Goal: Task Accomplishment & Management: Manage account settings

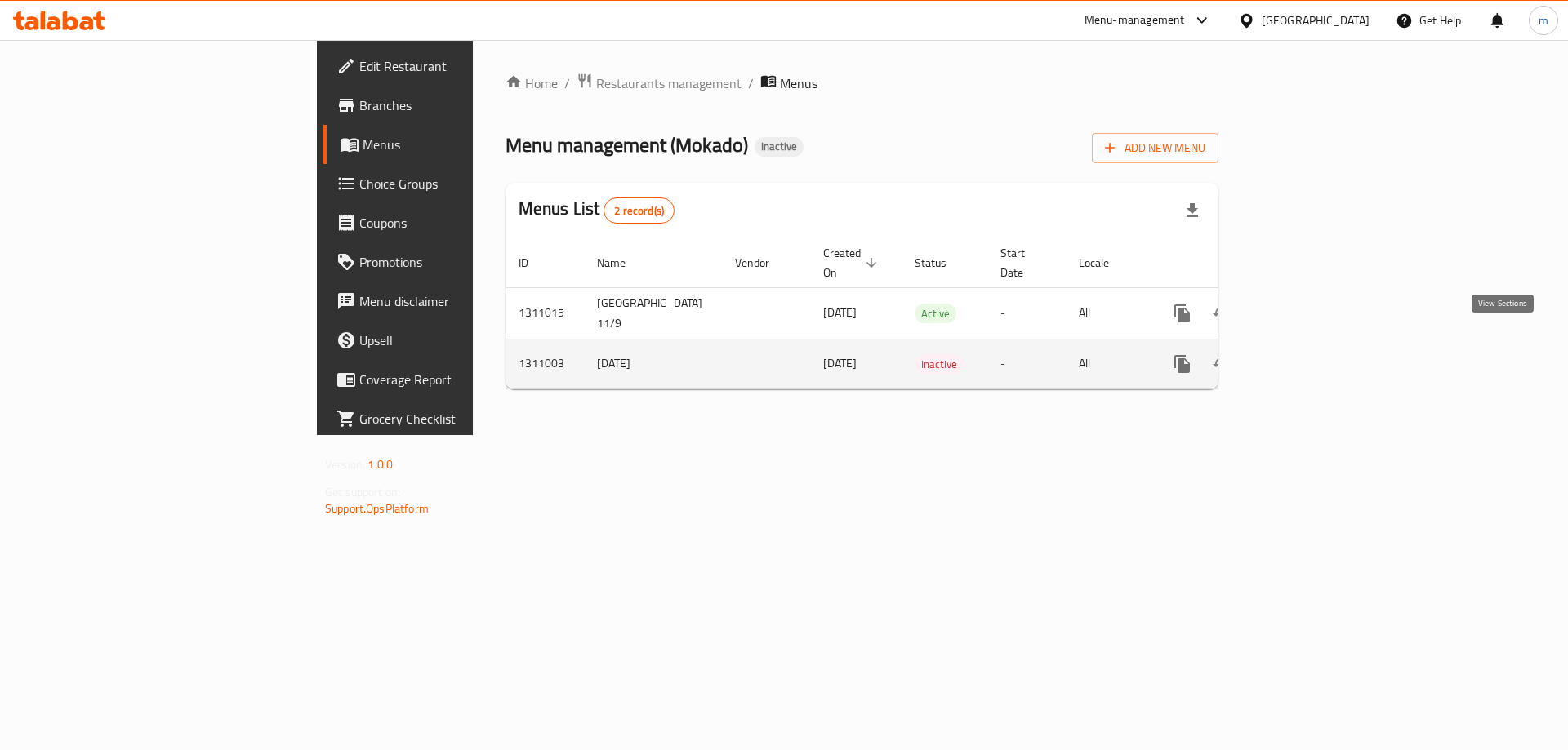
click at [1307, 357] on icon "enhanced table" at bounding box center [1301, 365] width 15 height 15
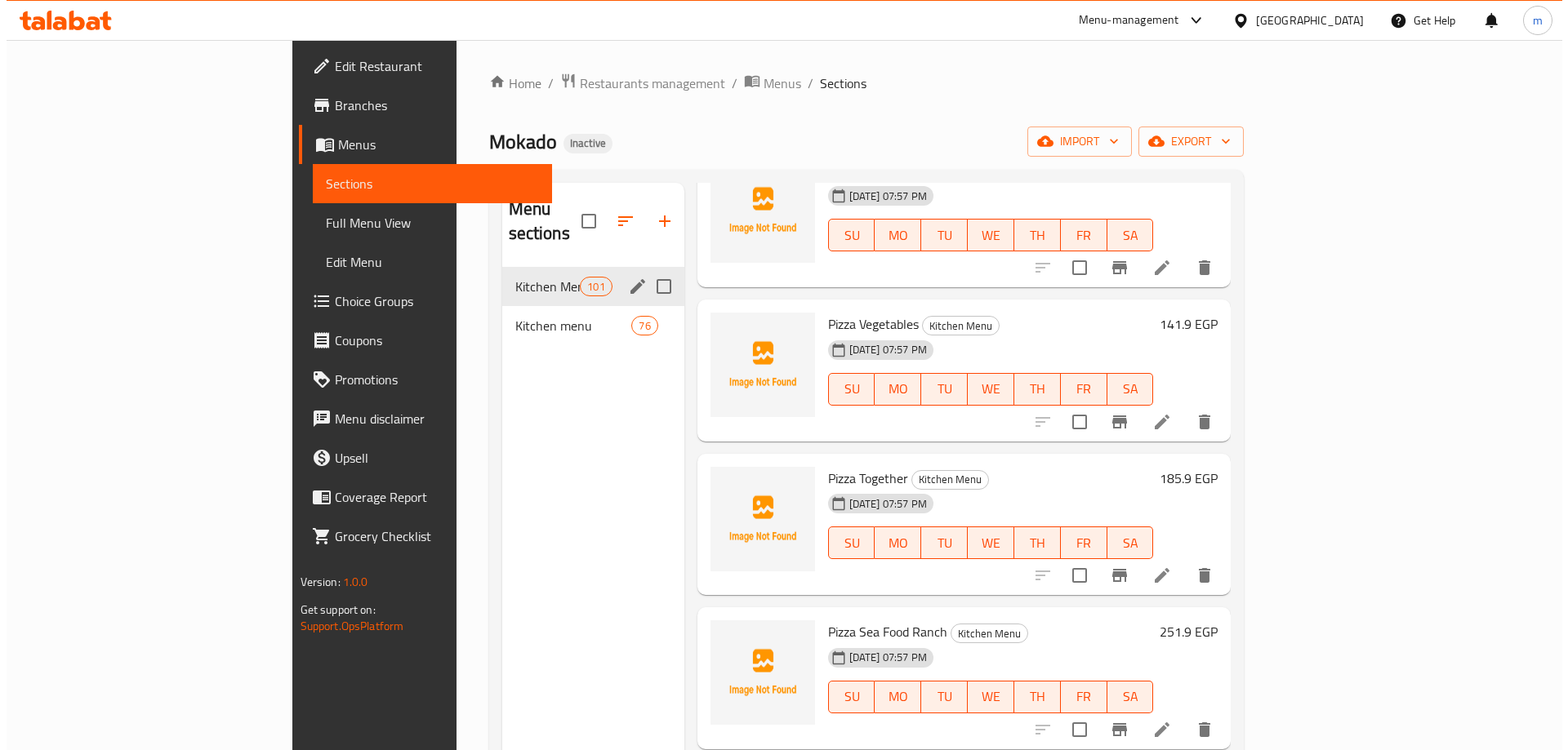
scroll to position [2367, 0]
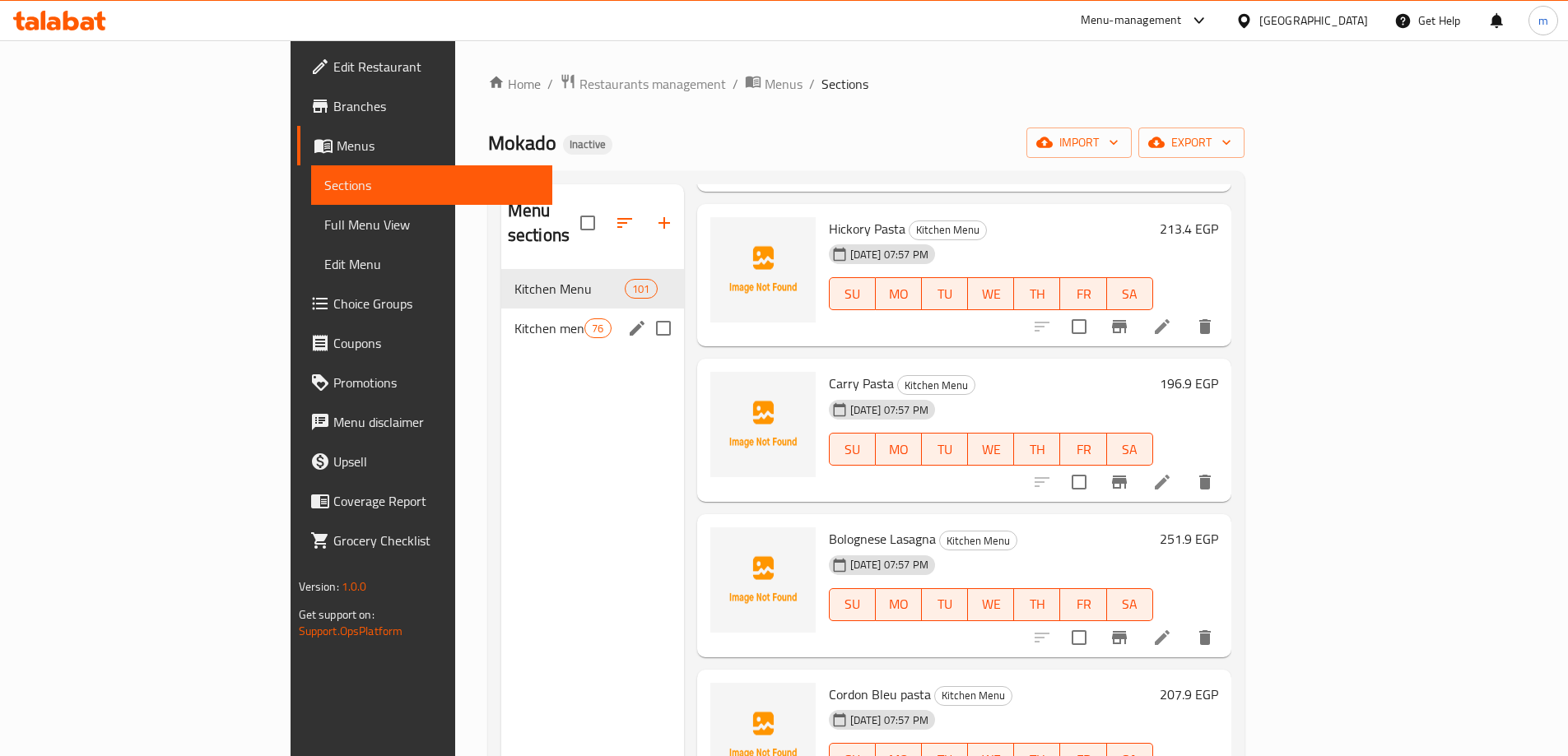
click at [501, 315] on div "Kitchen menu 76" at bounding box center [592, 328] width 182 height 40
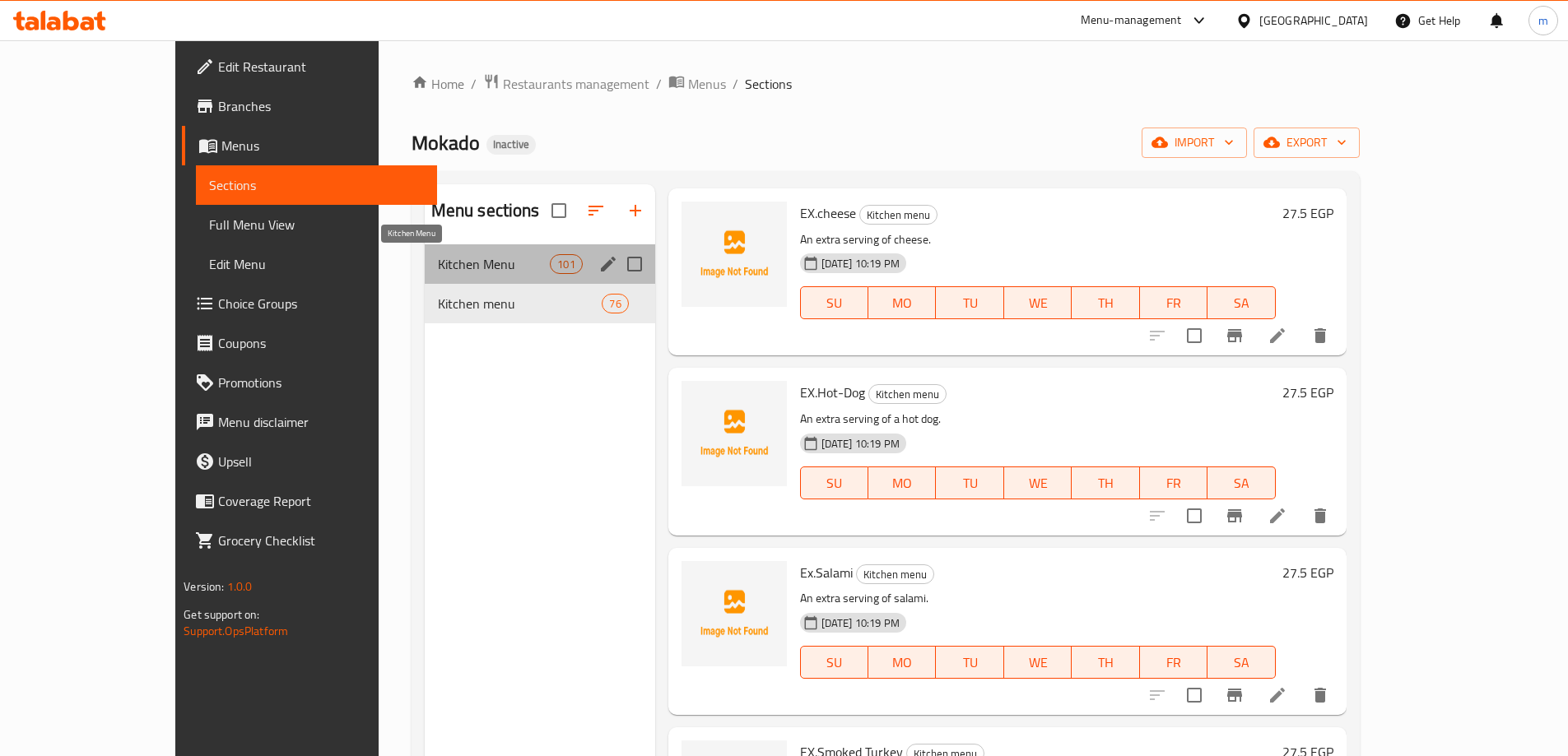
click at [450, 259] on span "Kitchen Menu" at bounding box center [493, 264] width 112 height 19
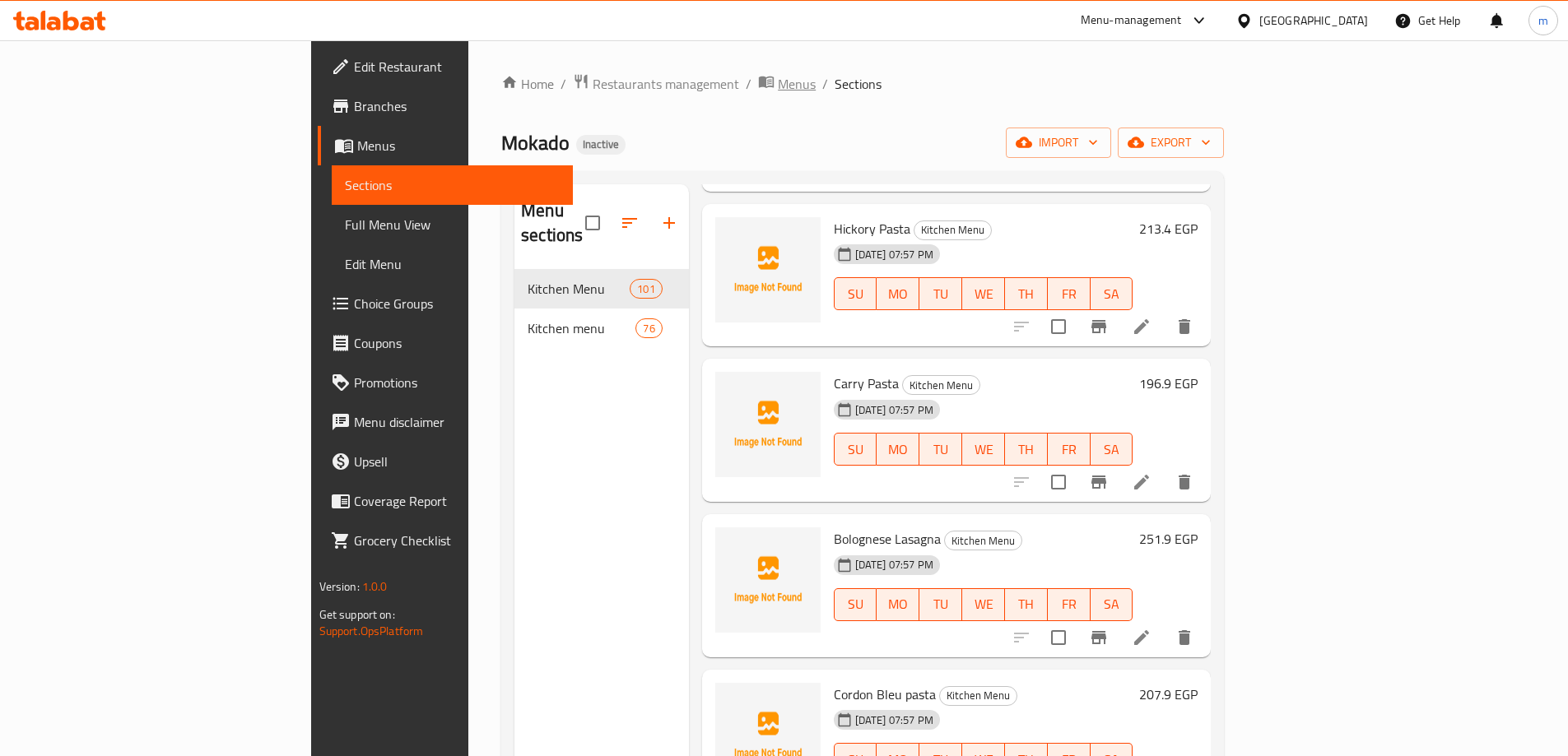
click at [777, 85] on span "Menus" at bounding box center [796, 84] width 38 height 19
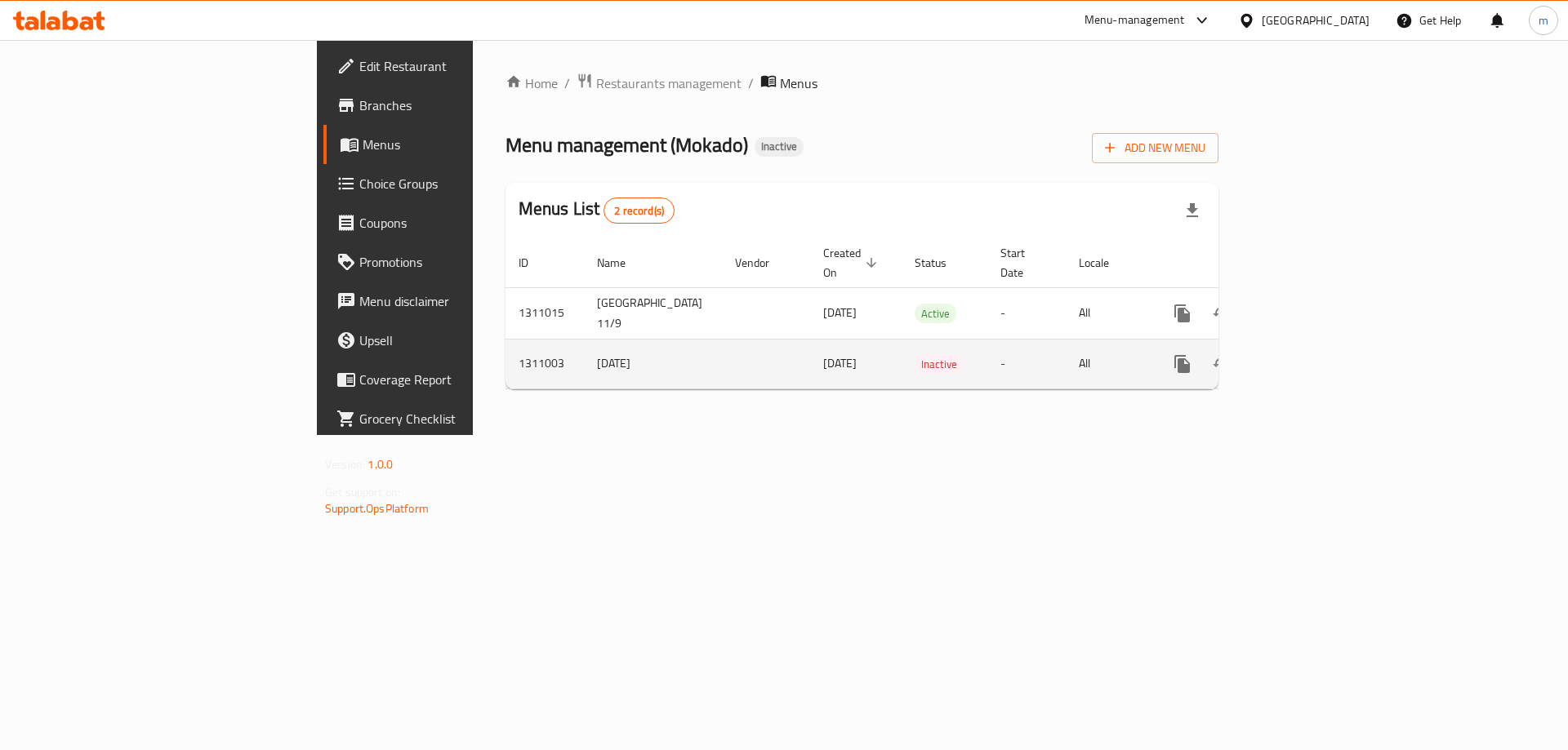
click at [1310, 354] on icon "enhanced table" at bounding box center [1300, 364] width 19 height 19
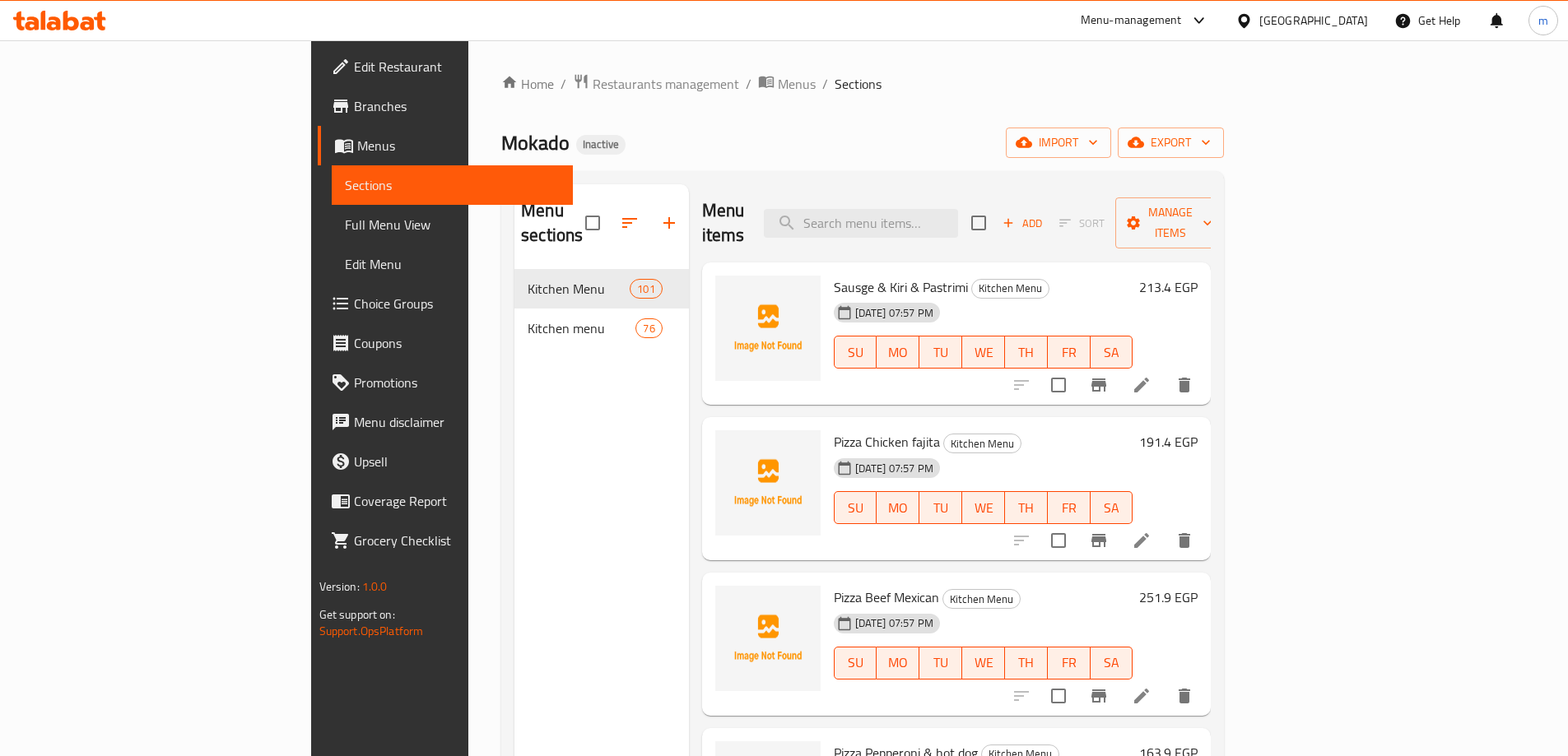
click at [357, 145] on span "Menus" at bounding box center [459, 145] width 203 height 19
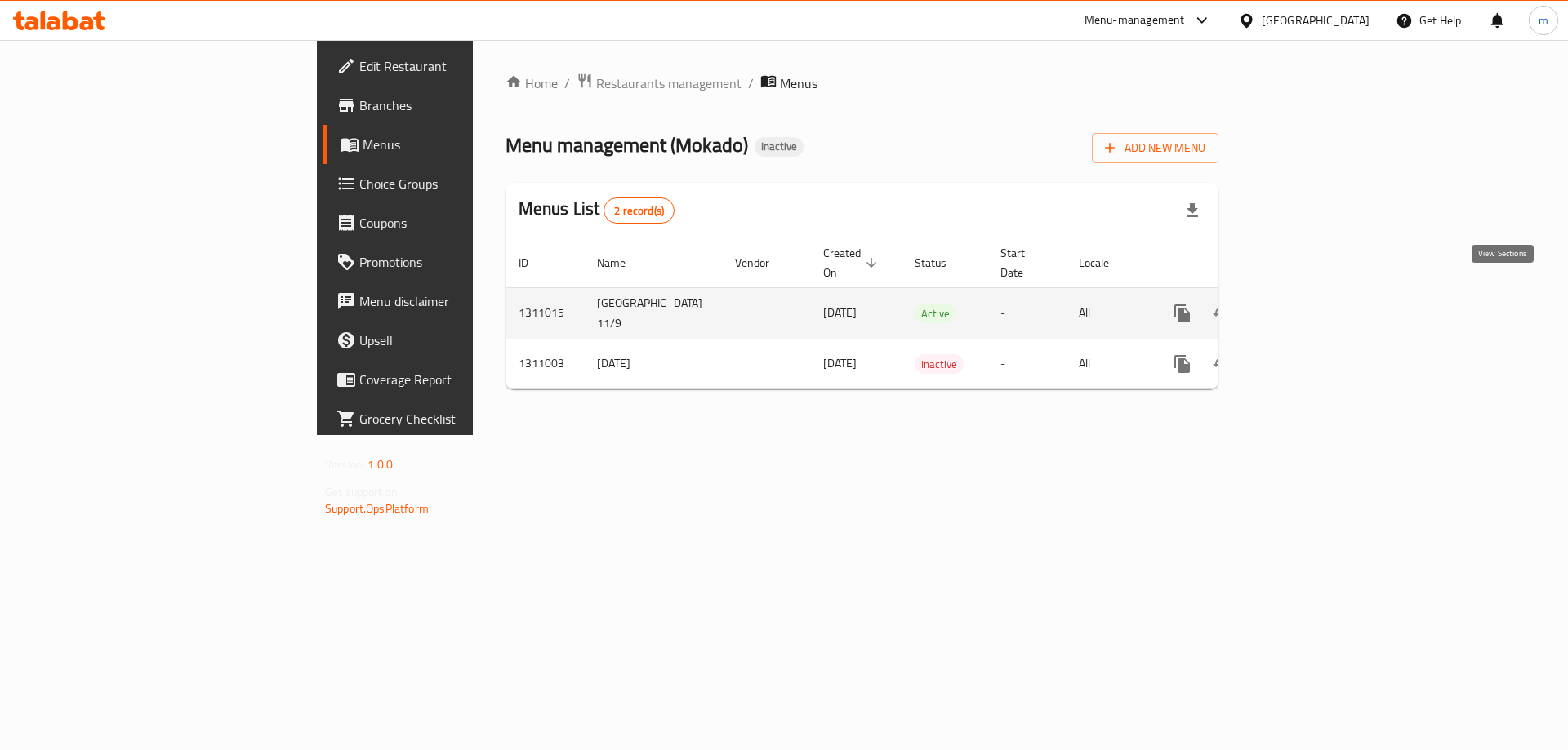
click at [1320, 294] on link "enhanced table" at bounding box center [1300, 313] width 39 height 39
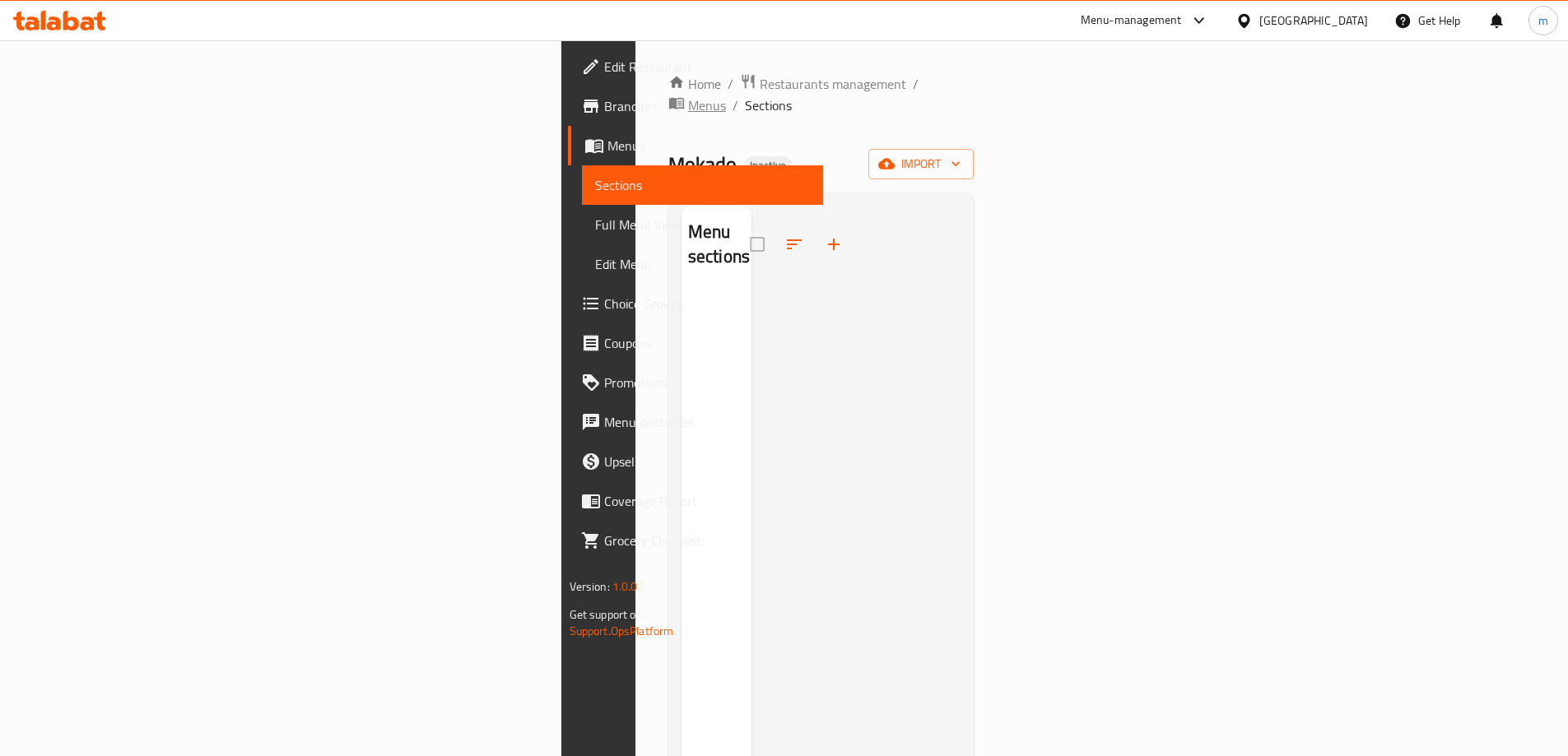
click at [688, 95] on span "Menus" at bounding box center [706, 105] width 38 height 19
